Goal: Task Accomplishment & Management: Use online tool/utility

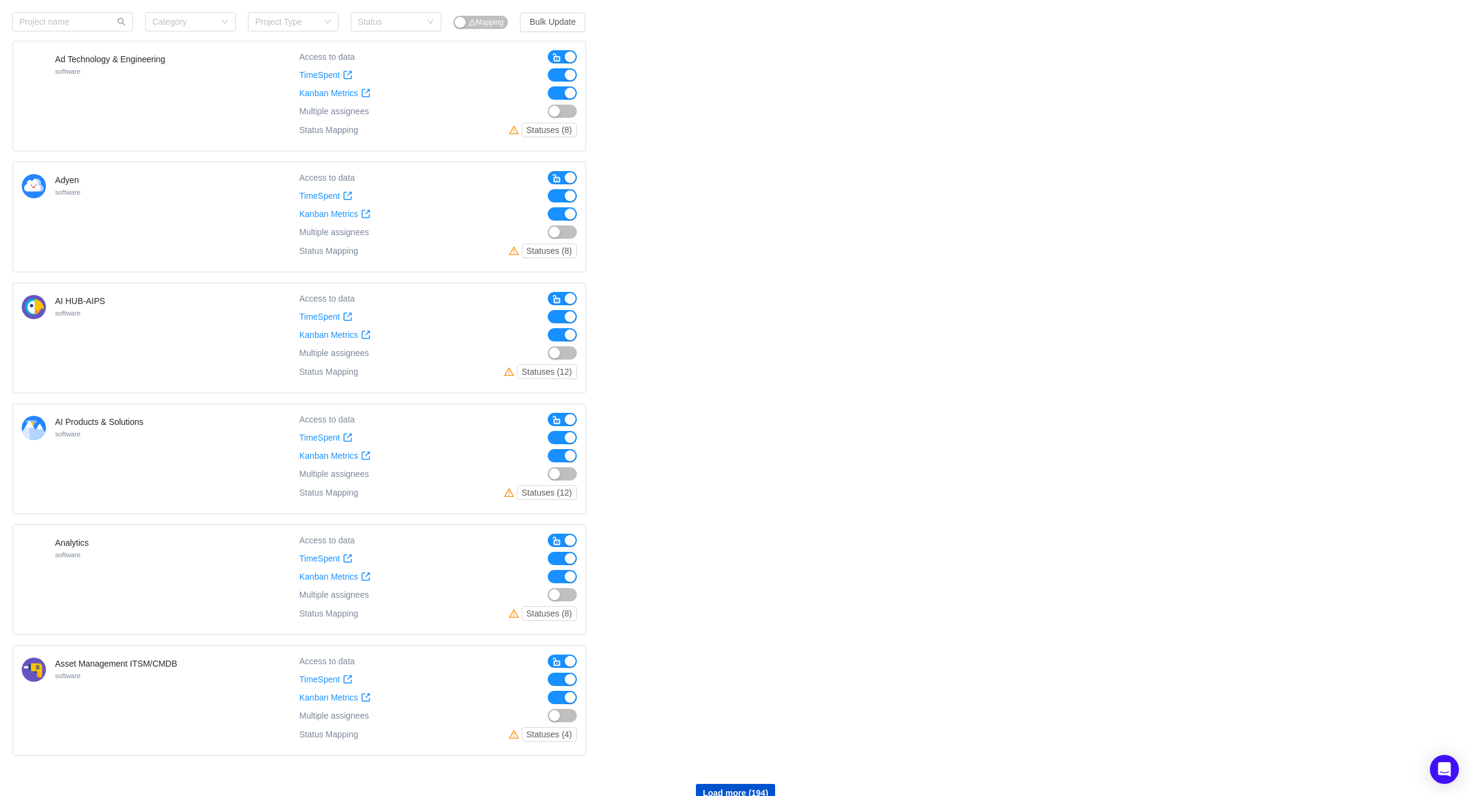
scroll to position [599, 0]
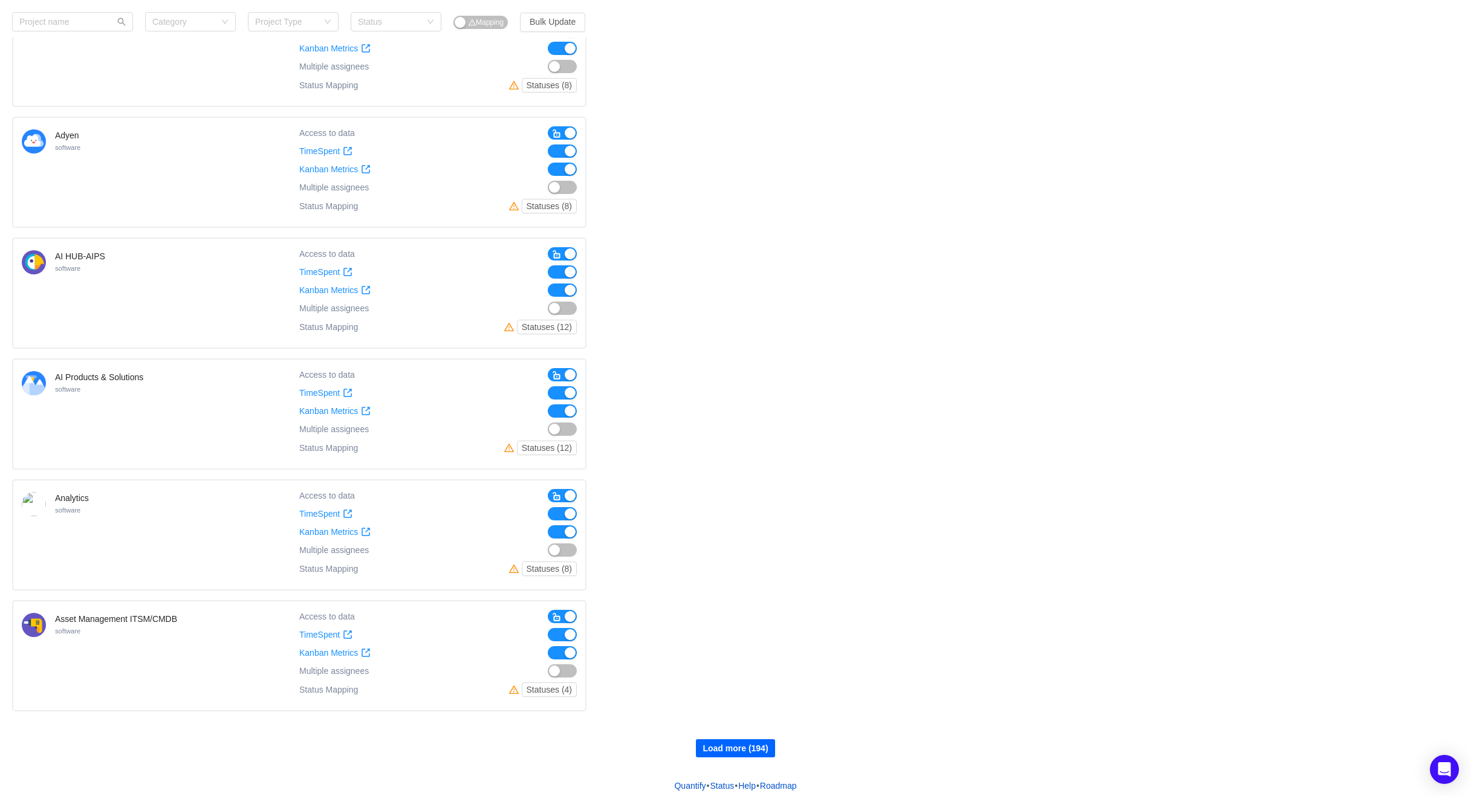
click at [741, 741] on button "Load more (194)" at bounding box center [735, 748] width 79 height 18
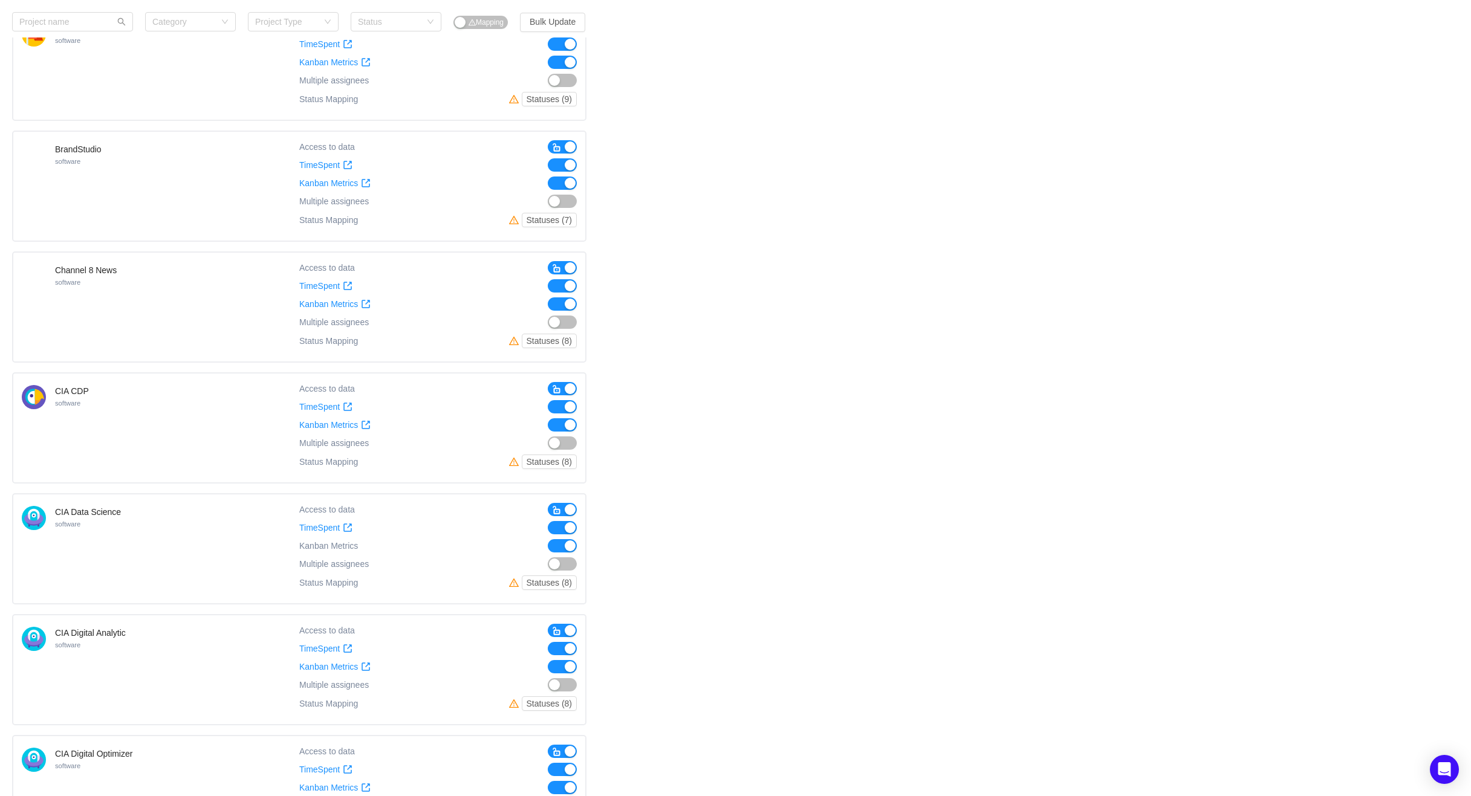
scroll to position [1801, 0]
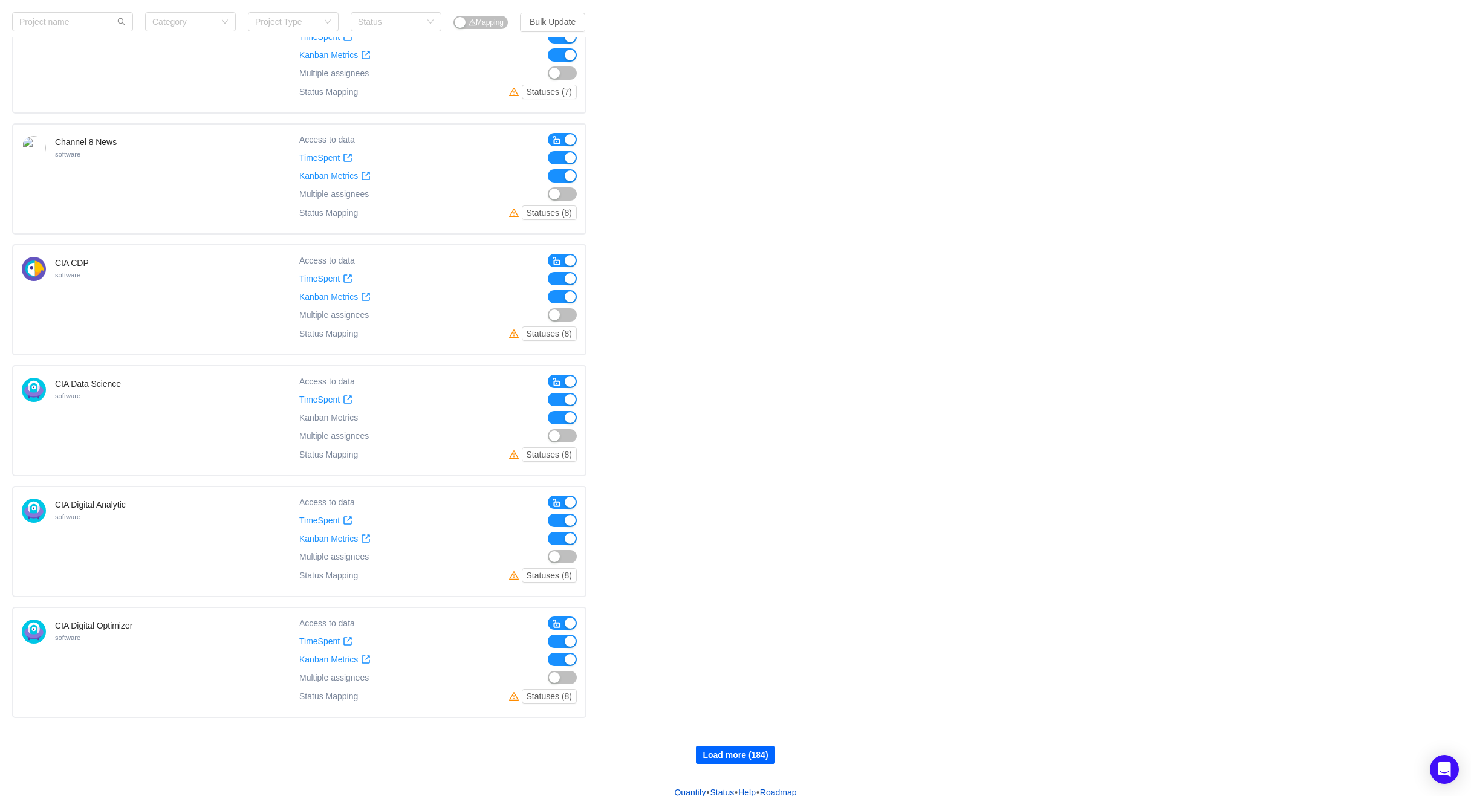
click at [742, 746] on button "Load more (184)" at bounding box center [735, 755] width 79 height 18
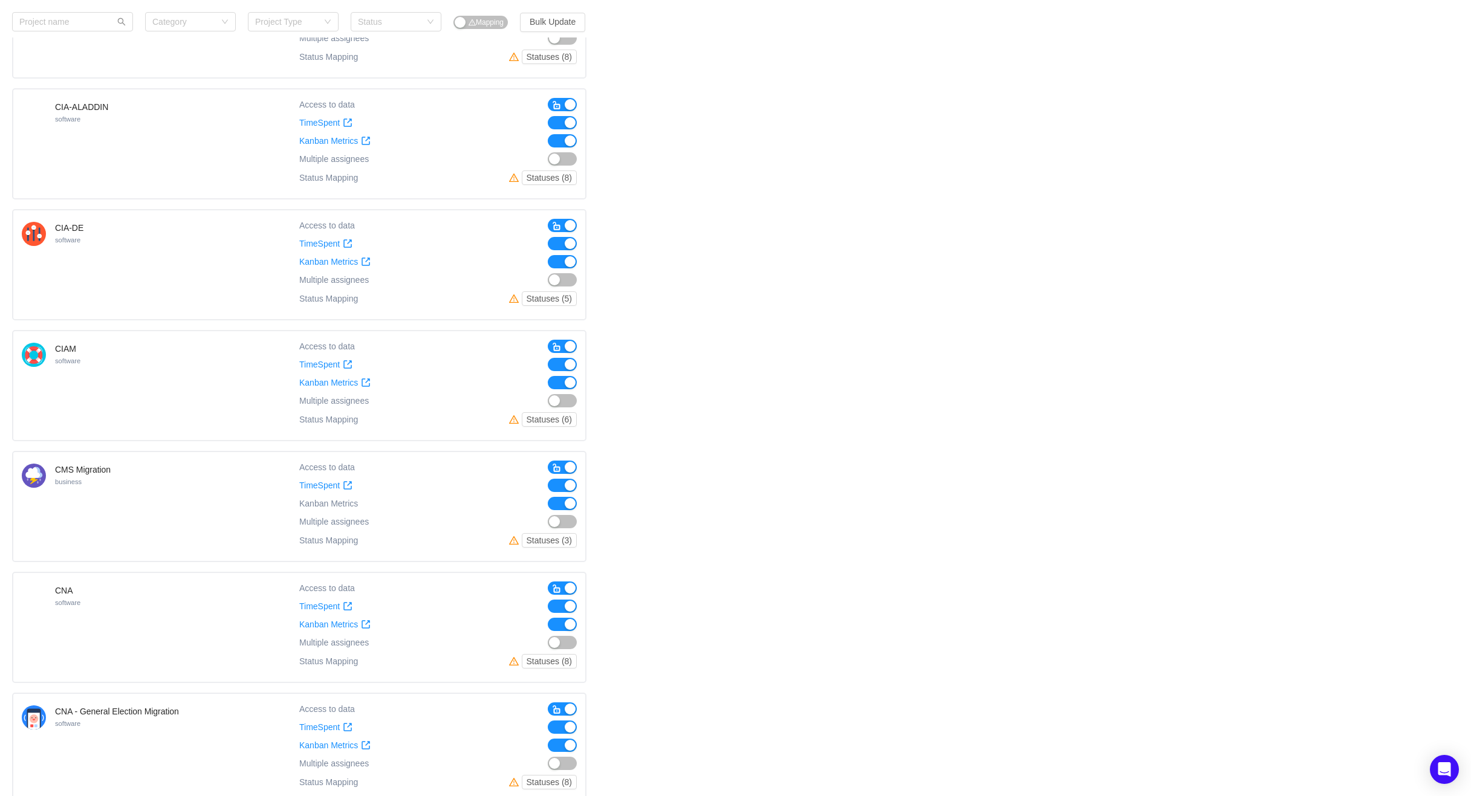
scroll to position [3004, 0]
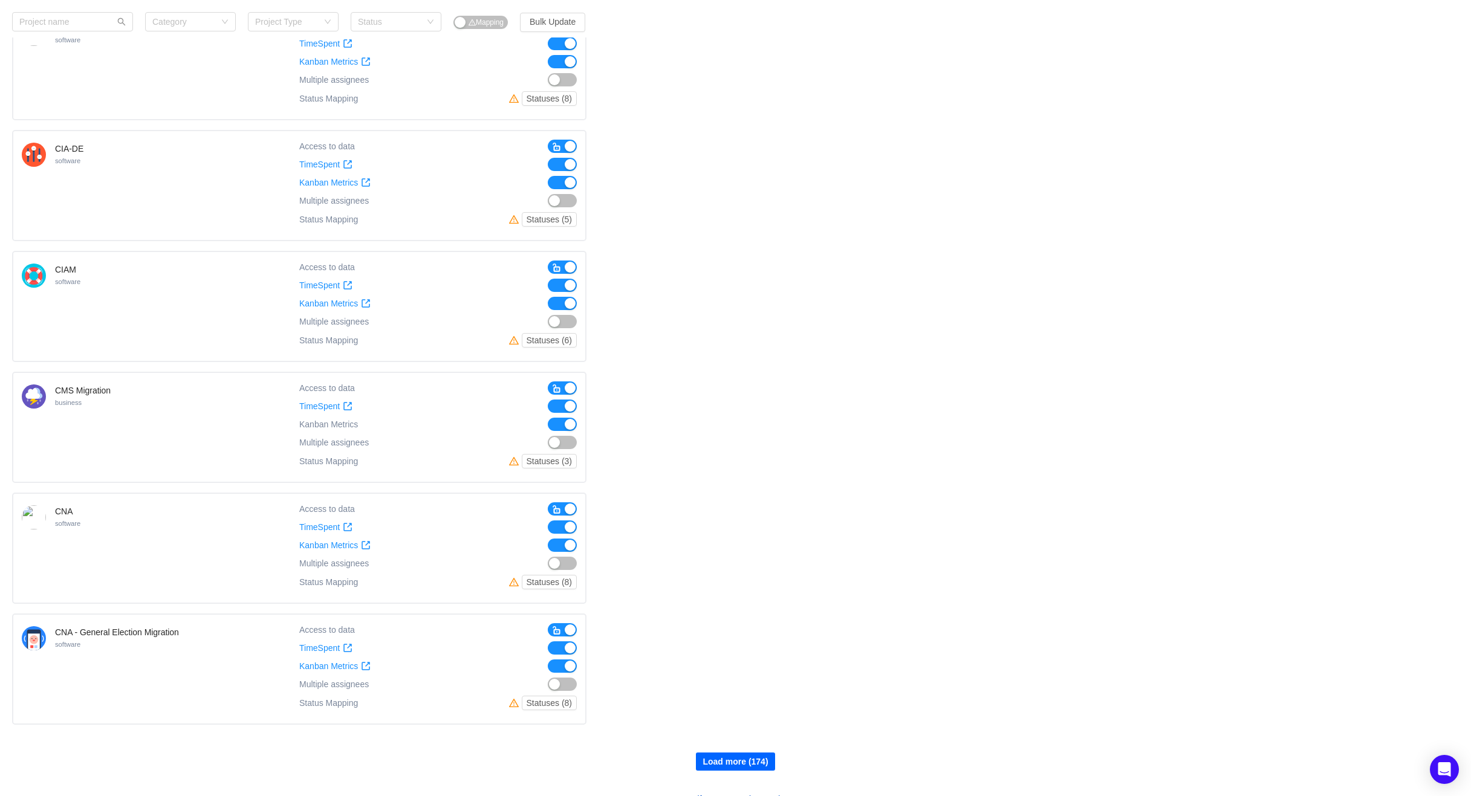
click at [742, 753] on button "Load more (174)" at bounding box center [735, 762] width 79 height 18
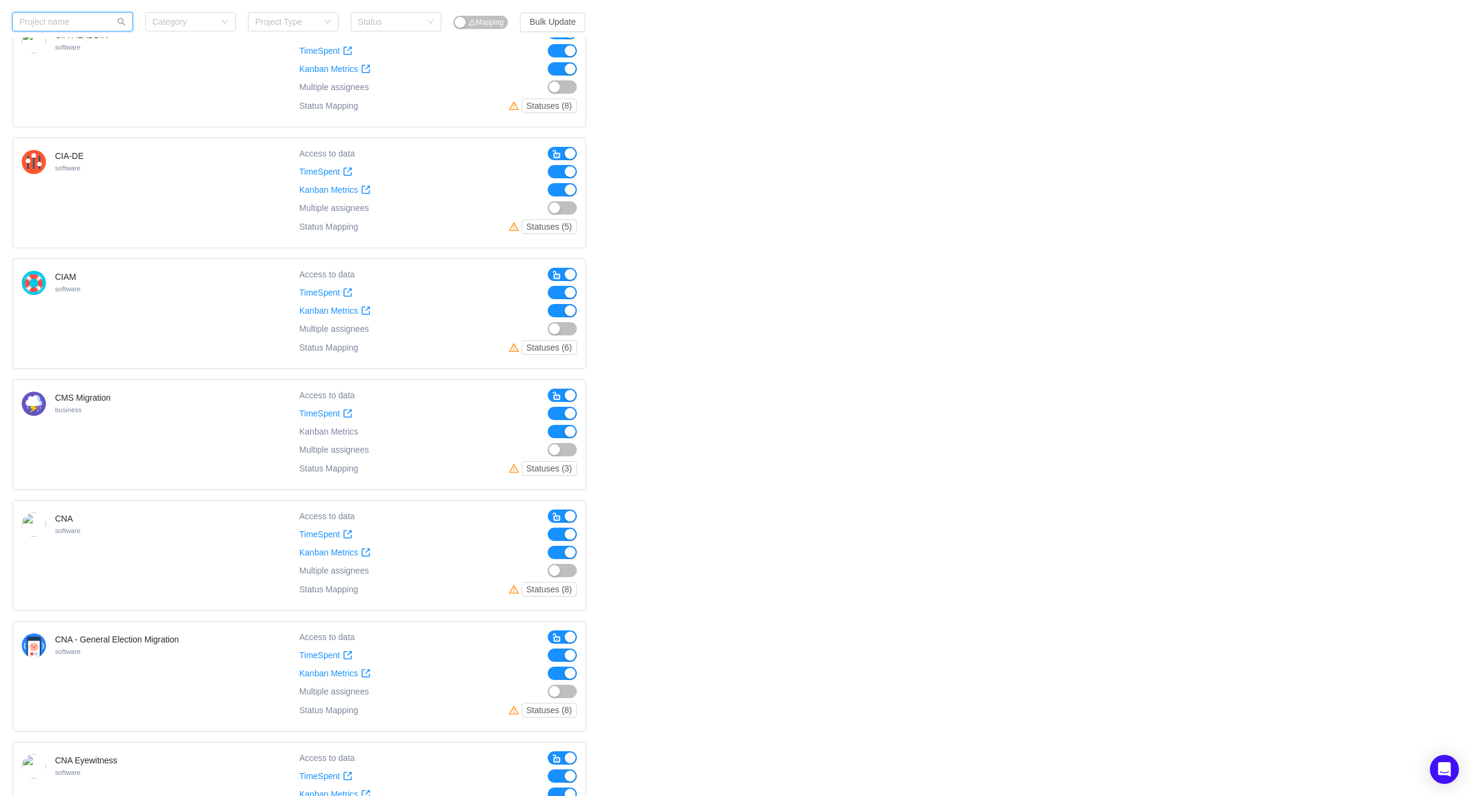
click at [45, 22] on input "text" at bounding box center [72, 21] width 121 height 19
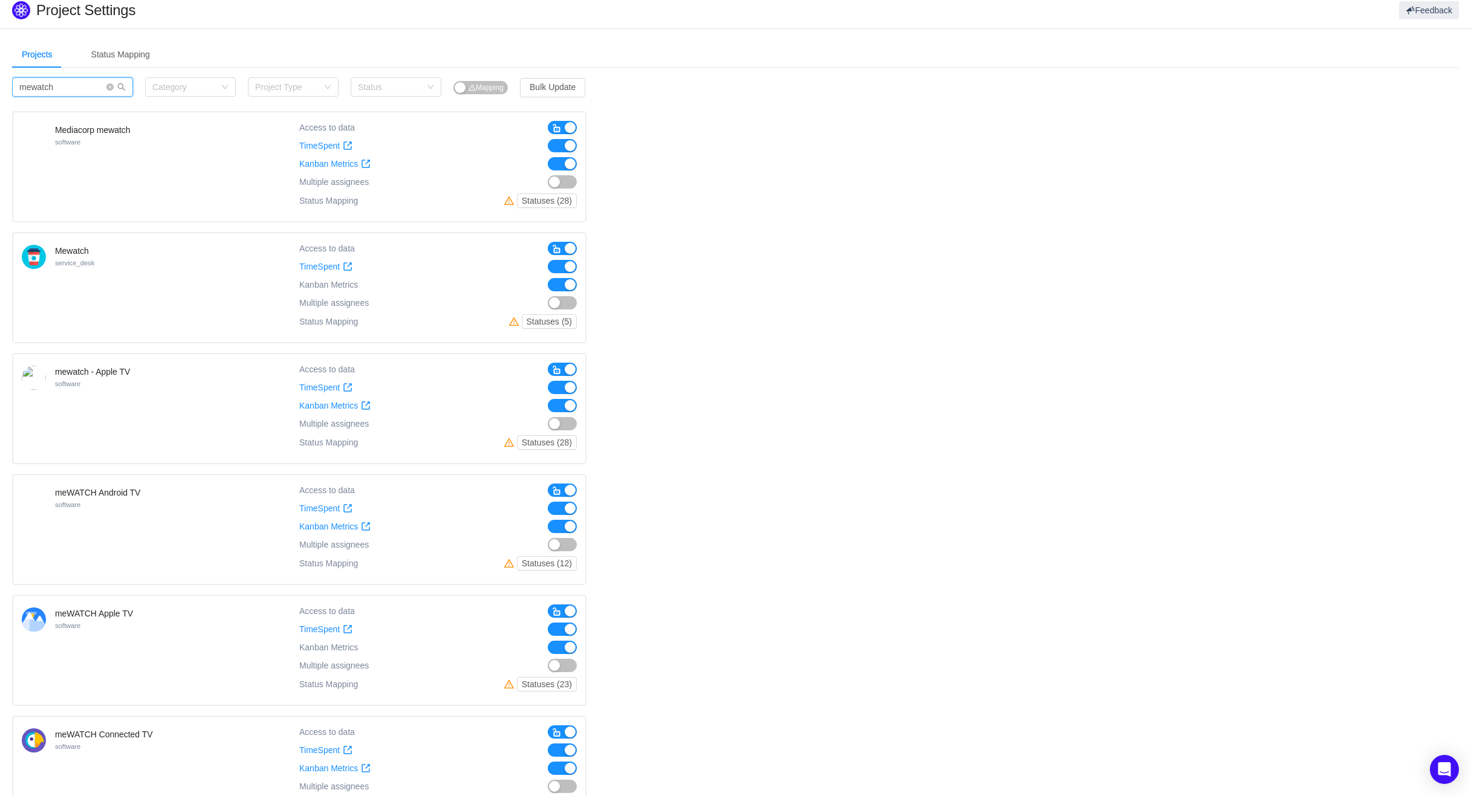
scroll to position [0, 0]
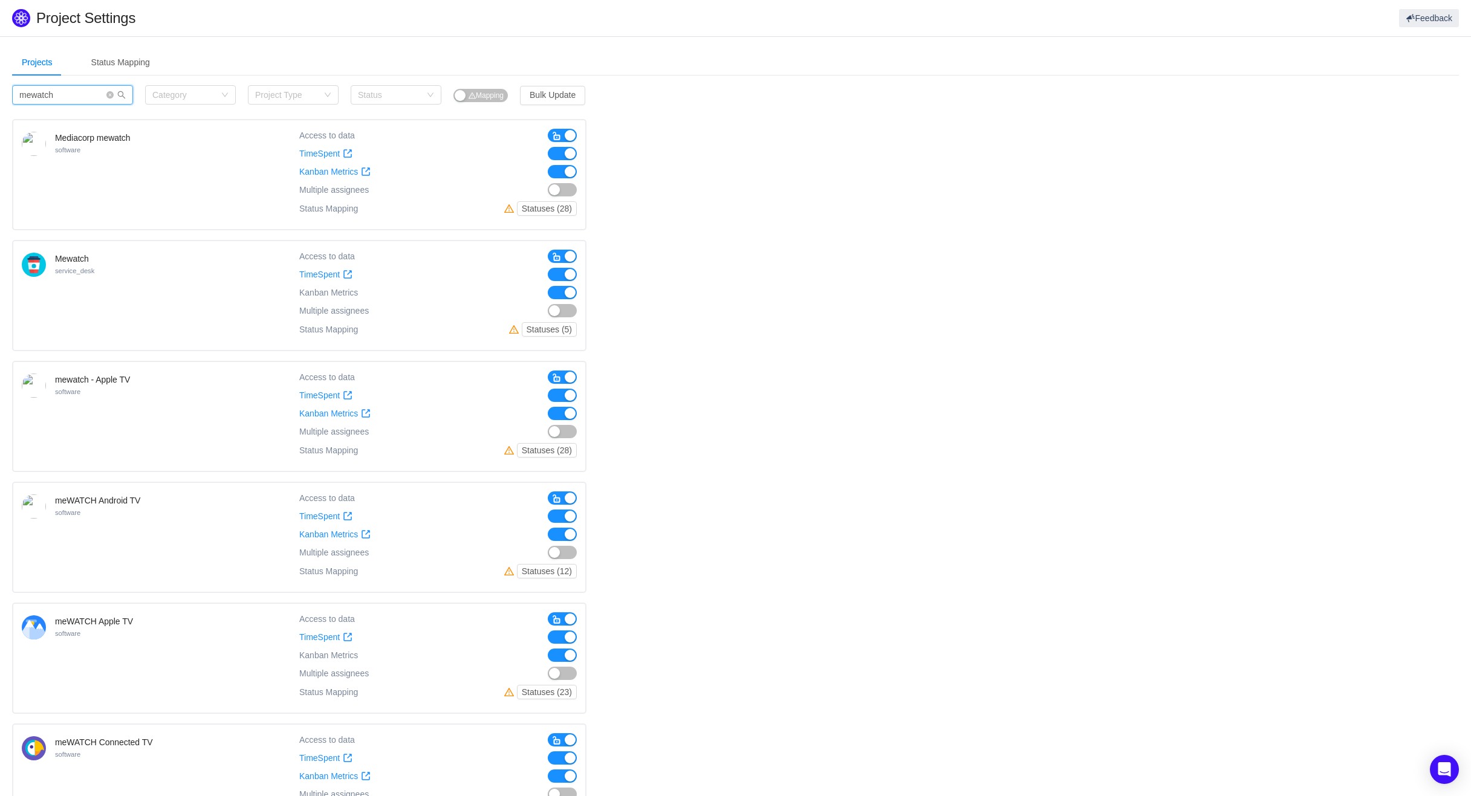
type input "mewatch"
